Goal: Obtain resource: Obtain resource

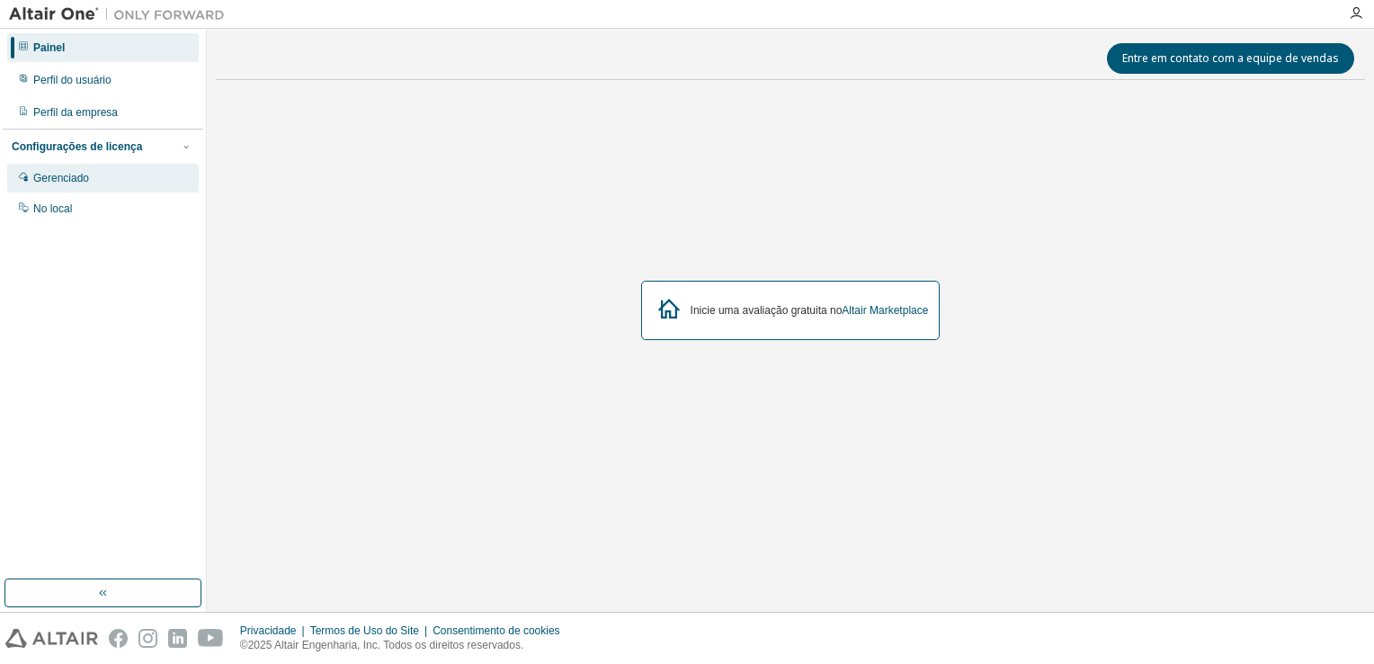
click at [100, 176] on div "Gerenciado" at bounding box center [103, 178] width 192 height 29
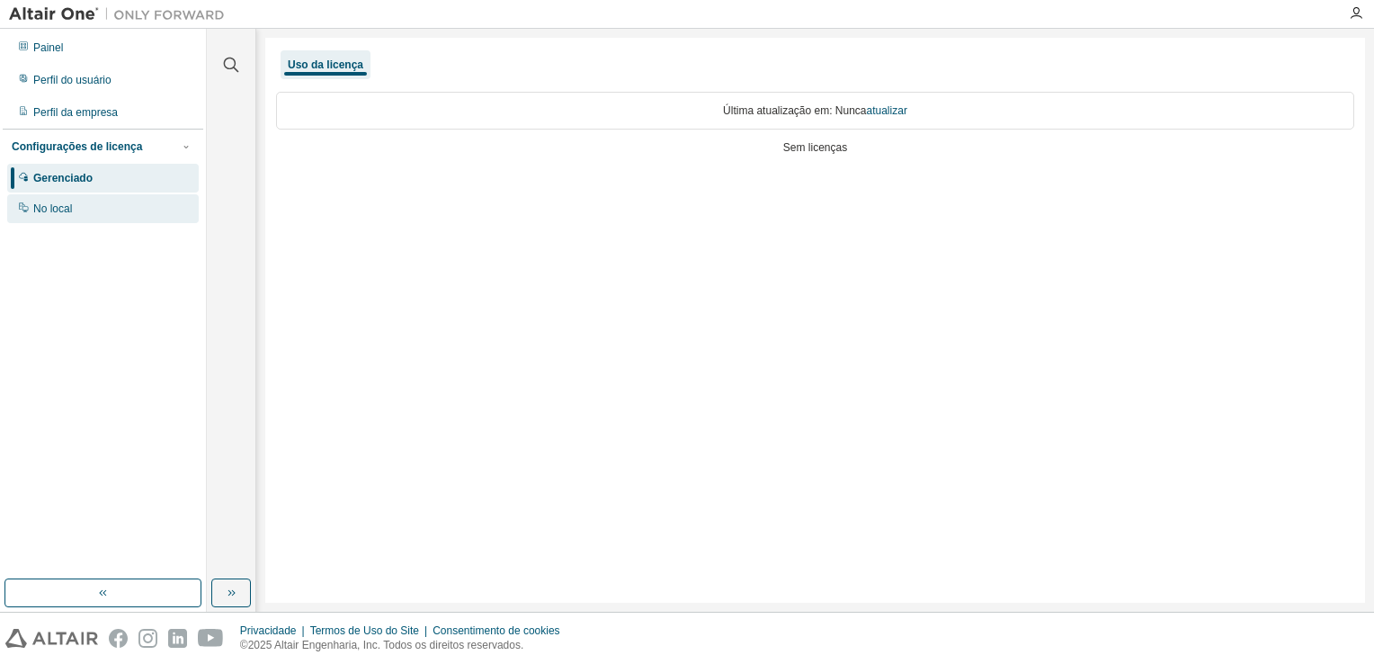
click at [130, 207] on div "No local" at bounding box center [103, 208] width 192 height 29
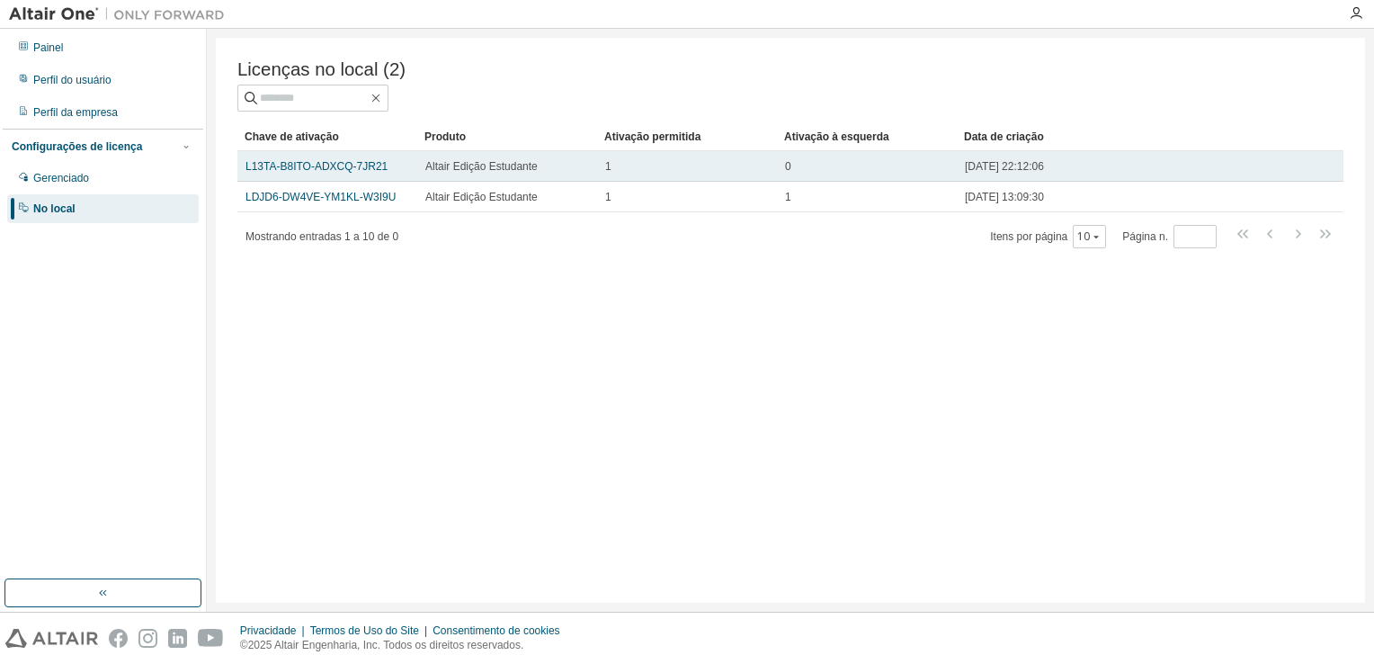
click at [470, 169] on span "Altair Edição Estudante" at bounding box center [481, 166] width 112 height 14
drag, startPoint x: 390, startPoint y: 172, endPoint x: 242, endPoint y: 174, distance: 148.4
click at [242, 174] on td "L13TA-B8ITO-ADXCQ-7JR21" at bounding box center [327, 166] width 180 height 31
copy link "L13TA-B8ITO-ADXCQ-7JR21"
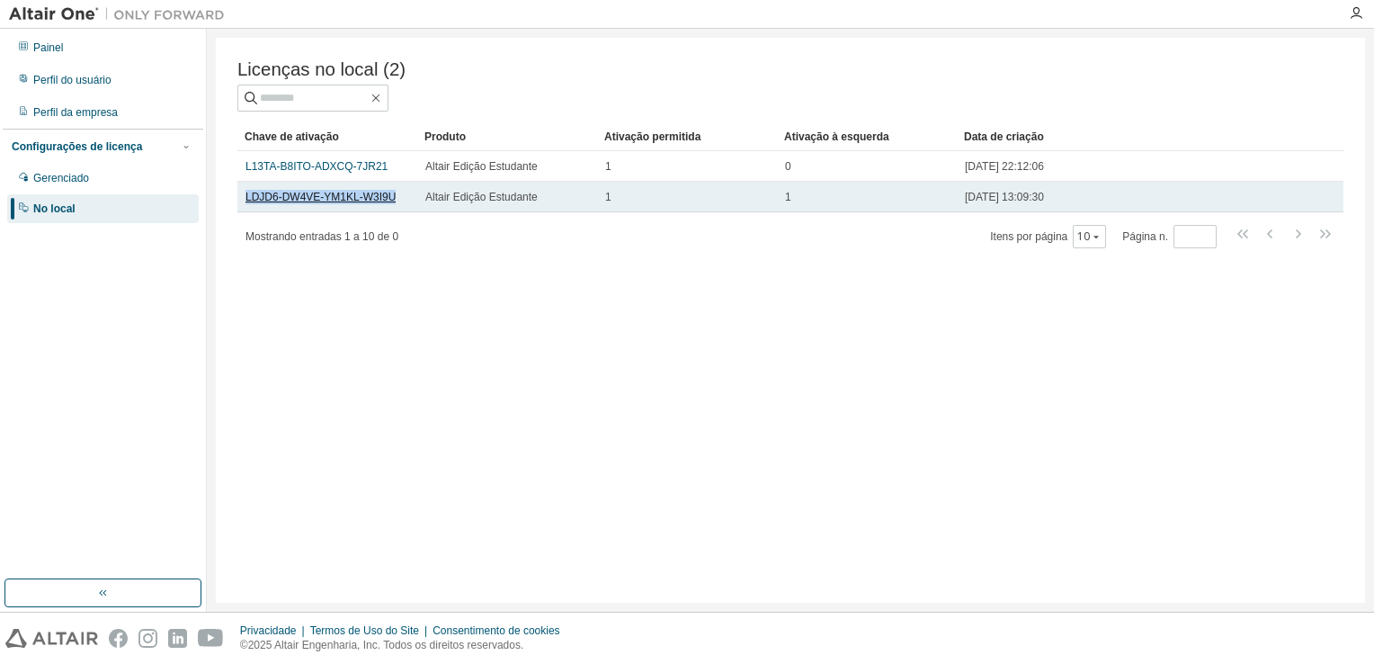
drag, startPoint x: 390, startPoint y: 205, endPoint x: 247, endPoint y: 204, distance: 143.0
click at [247, 204] on div "LDJD6-DW4VE-YM1KL-W3I9U" at bounding box center [328, 197] width 164 height 14
copy link "LDJD6-DW4VE-YM1KL-W3I9U"
